Goal: Transaction & Acquisition: Purchase product/service

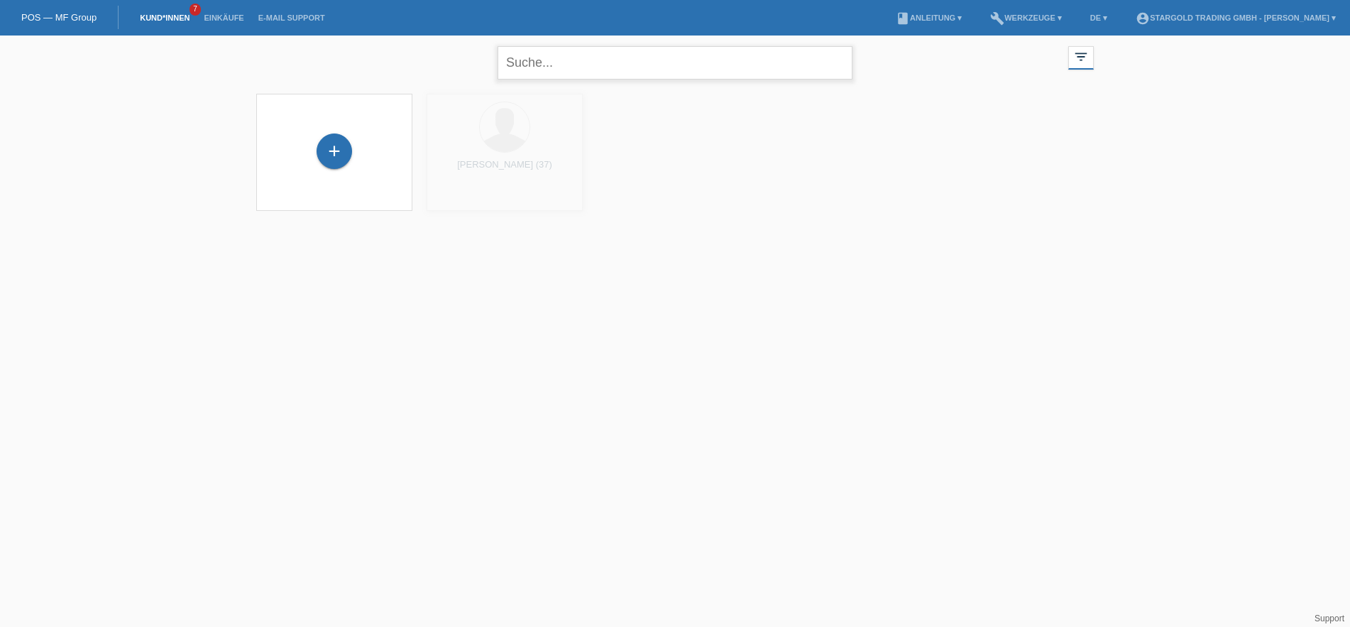
click at [596, 62] on input "text" at bounding box center [675, 62] width 355 height 33
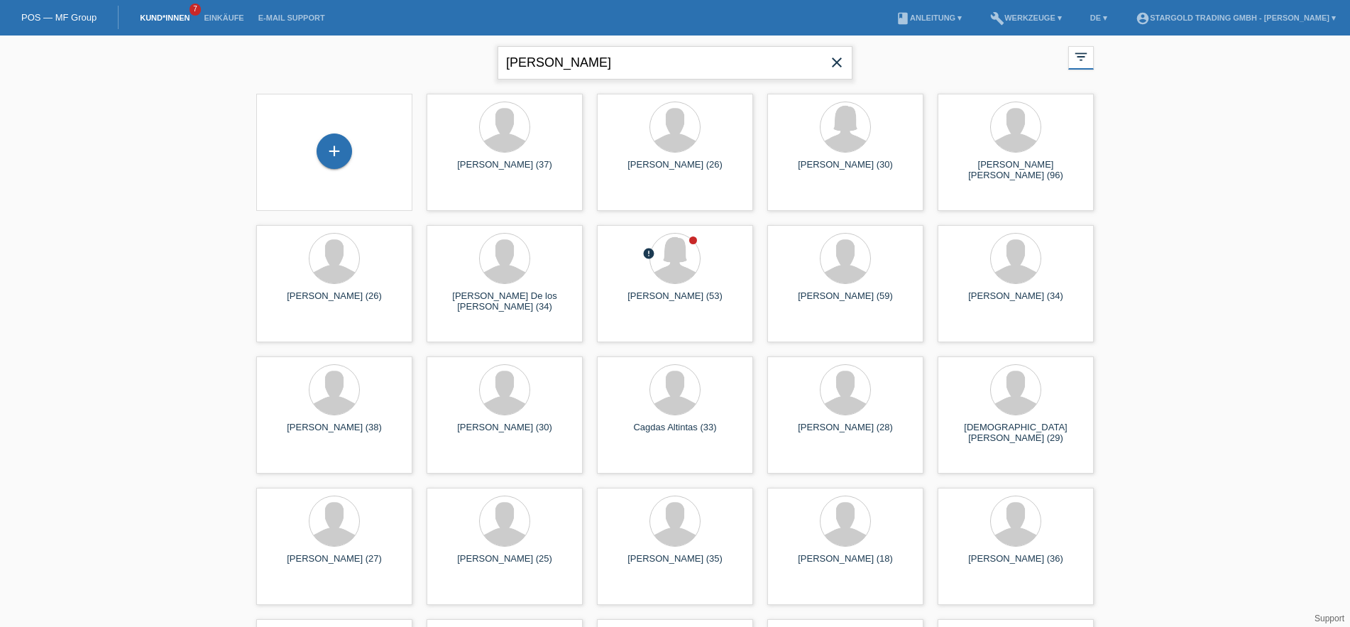
type input "hess"
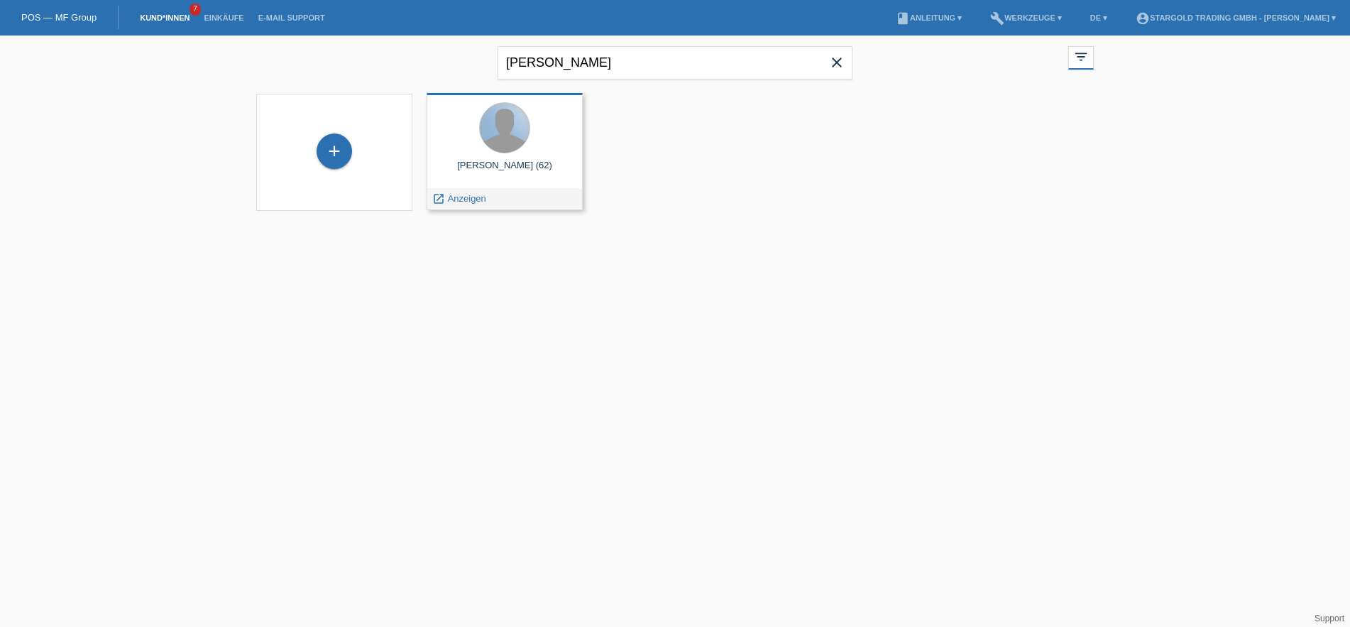
click at [520, 132] on div at bounding box center [505, 128] width 50 height 50
click at [459, 202] on span "Anzeigen" at bounding box center [467, 198] width 38 height 11
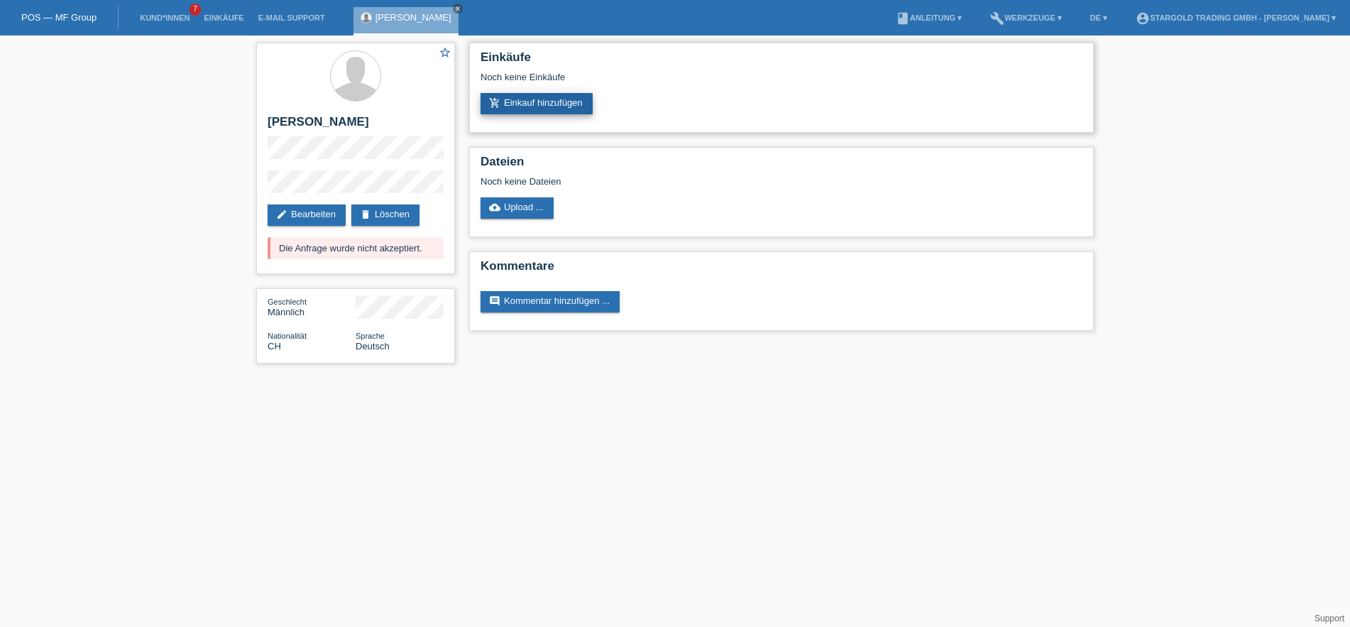
click at [520, 102] on link "add_shopping_cart Einkauf hinzufügen" at bounding box center [537, 103] width 112 height 21
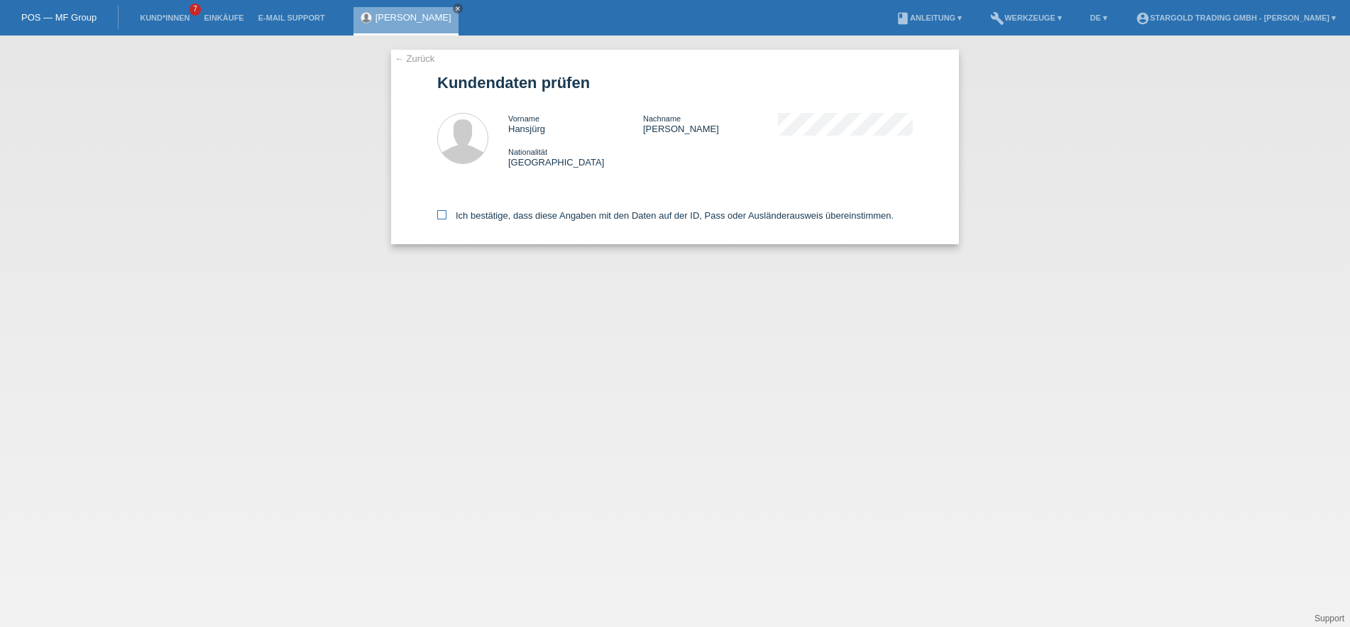
click at [444, 219] on input "Ich bestätige, dass diese Angaben mit den Daten auf der ID, Pass oder Ausländer…" at bounding box center [441, 214] width 9 height 9
checkbox input "true"
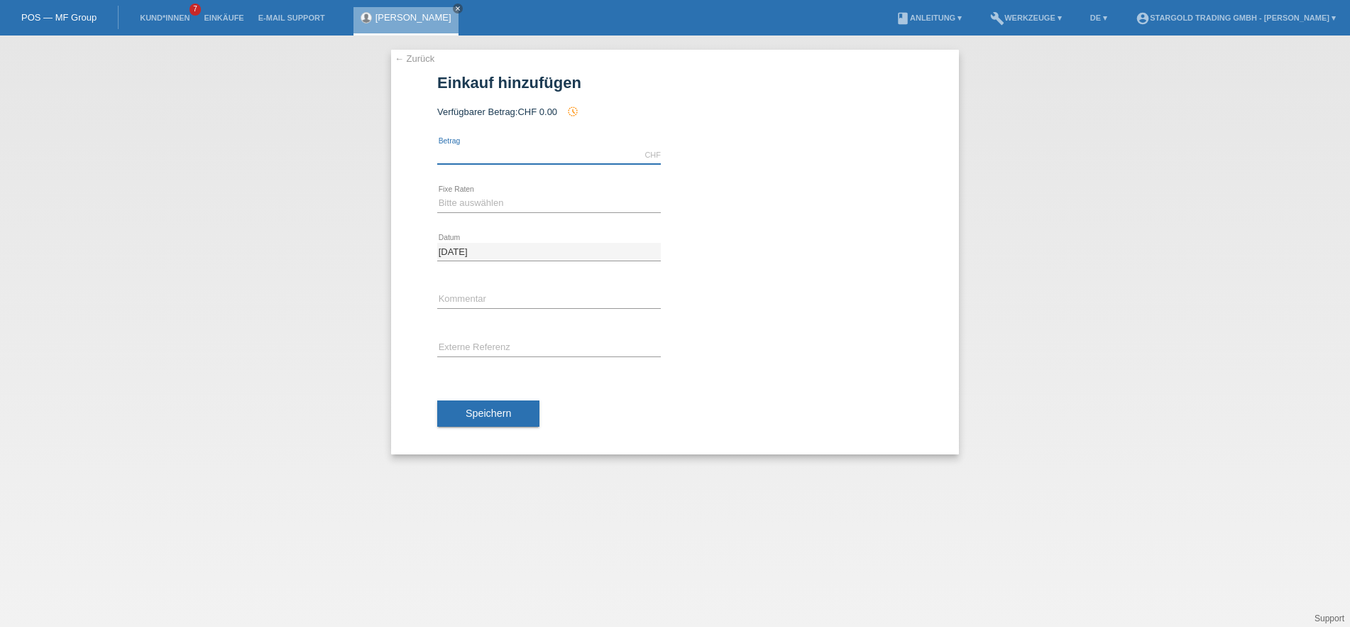
click at [480, 152] on input "text" at bounding box center [549, 155] width 224 height 18
click at [422, 56] on link "← Zurück" at bounding box center [415, 58] width 40 height 11
click at [476, 152] on input "text" at bounding box center [549, 155] width 224 height 18
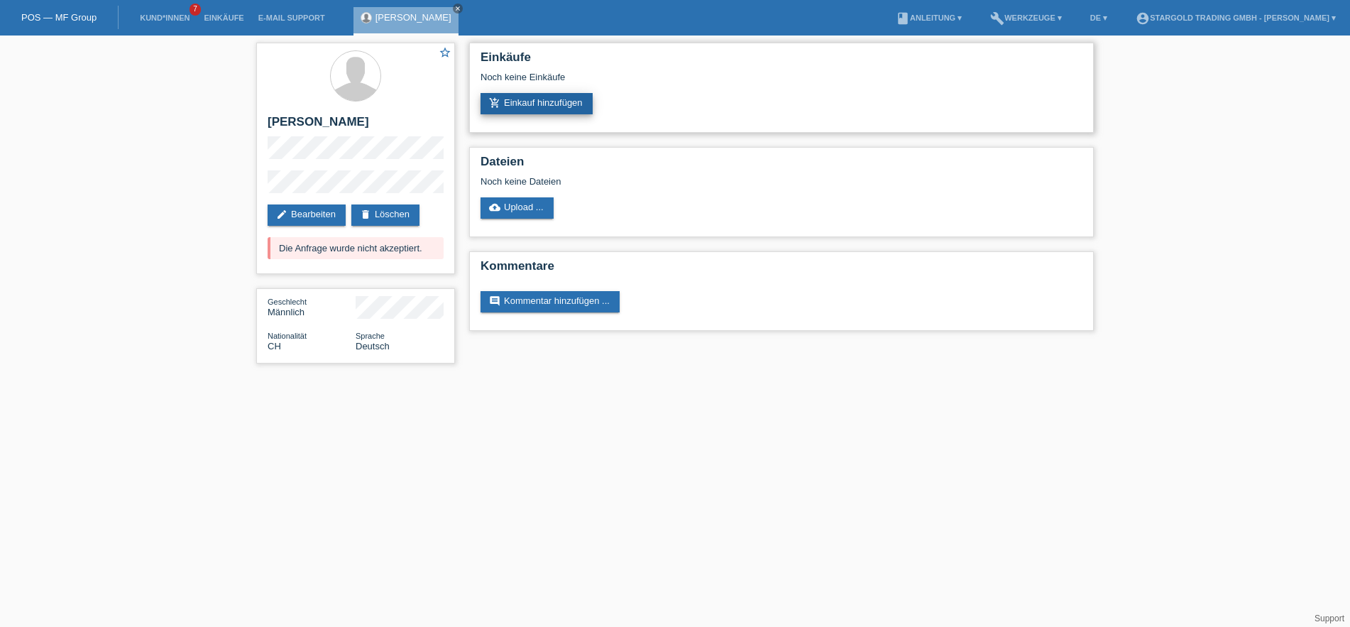
click at [505, 113] on link "add_shopping_cart Einkauf hinzufügen" at bounding box center [537, 103] width 112 height 21
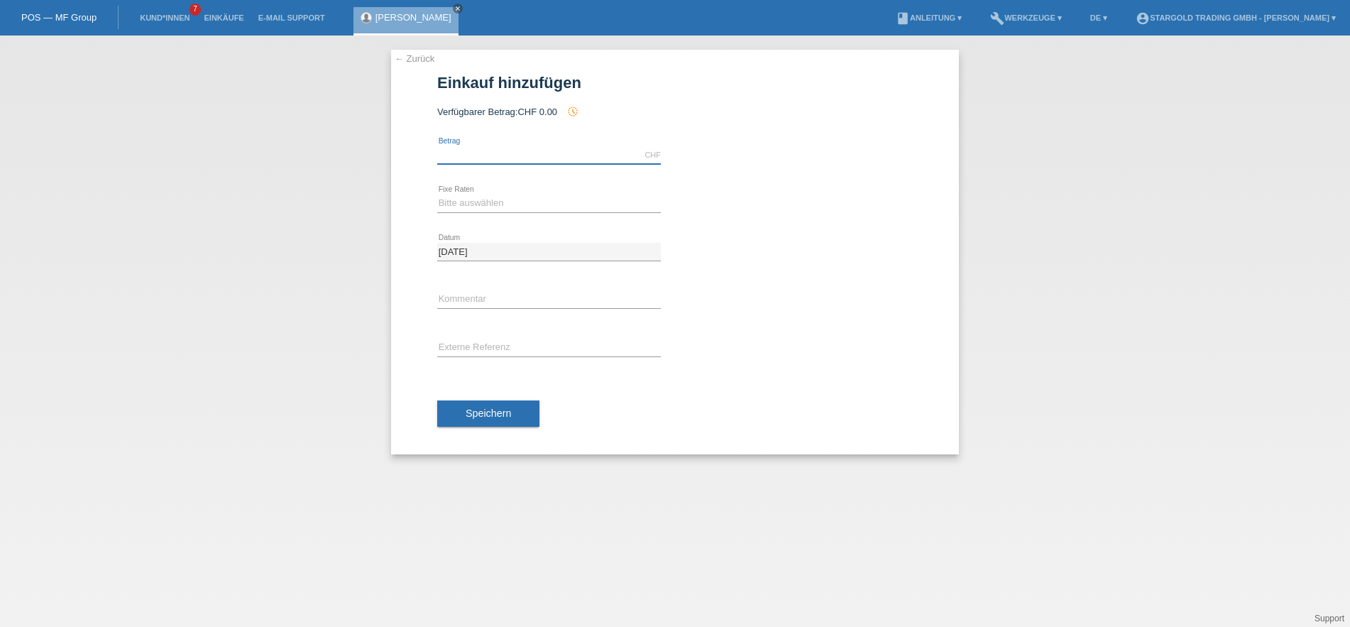
click at [493, 162] on input "text" at bounding box center [549, 155] width 224 height 18
type input "12000.00"
click at [437, 194] on select "Bitte auswählen 6 Raten 12 Raten 18 Raten 24 Raten 36 Raten 48 Raten" at bounding box center [549, 202] width 224 height 17
select select "497"
click option "48 Raten" at bounding box center [0, 0] width 0 height 0
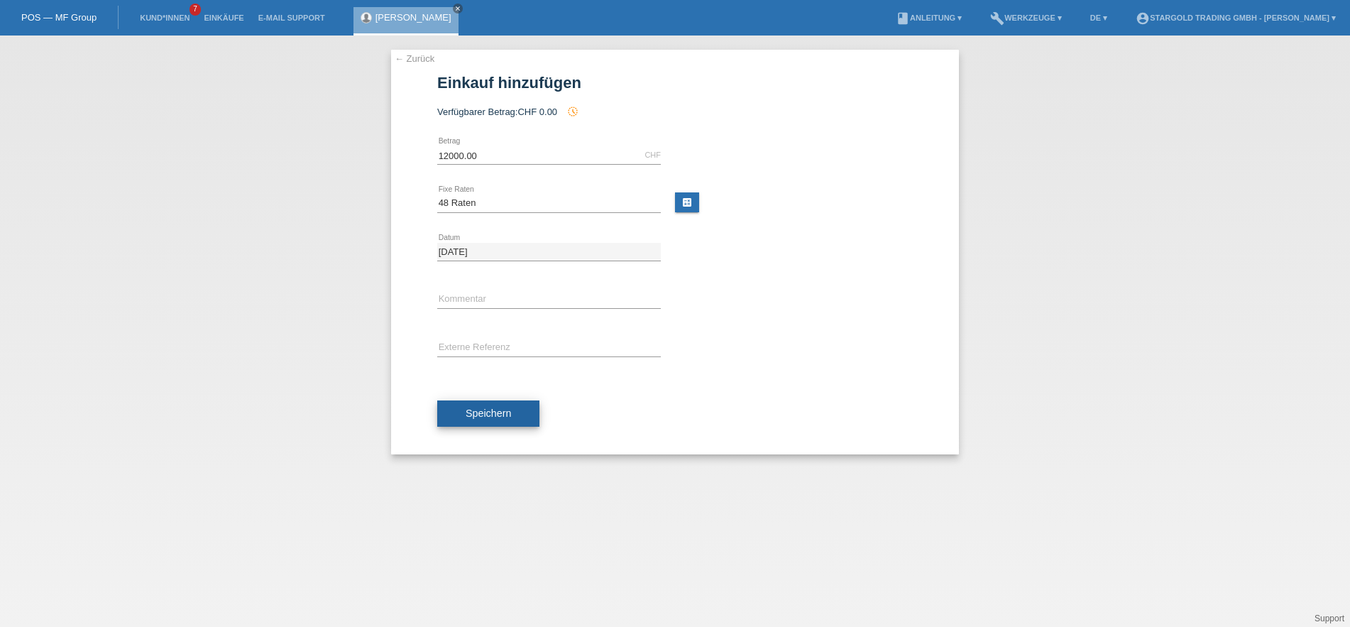
click at [477, 409] on span "Speichern" at bounding box center [488, 412] width 45 height 11
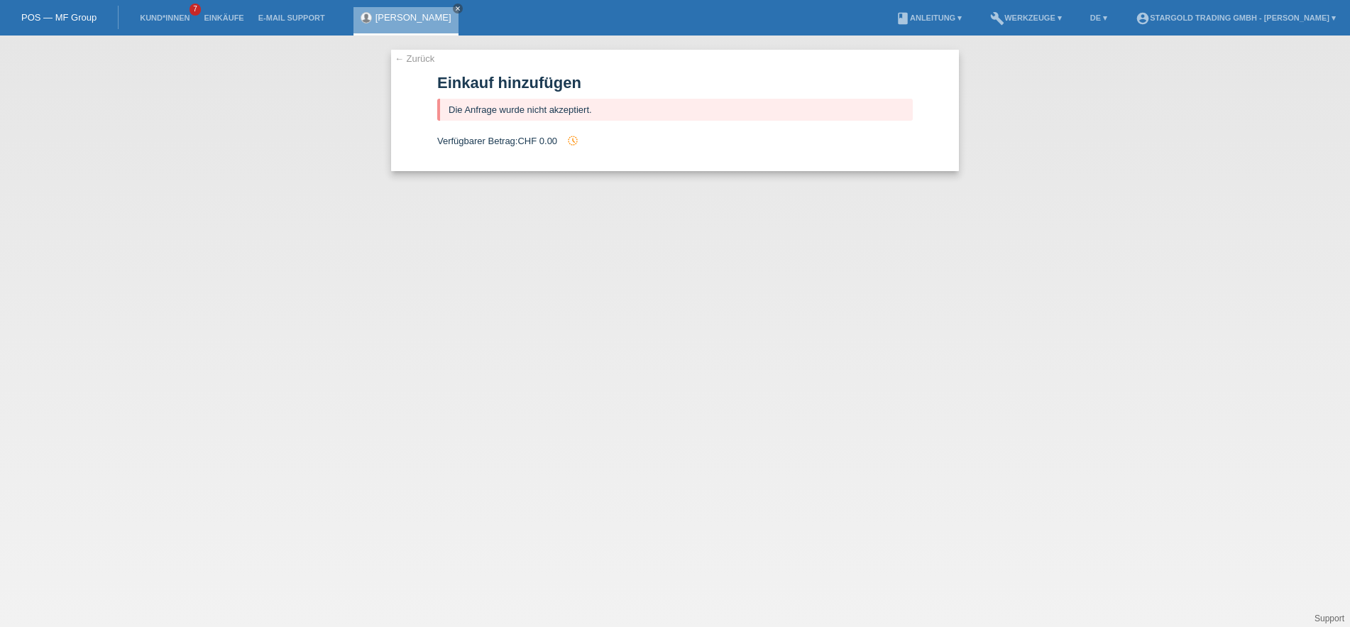
click at [417, 60] on link "← Zurück" at bounding box center [415, 58] width 40 height 11
